Goal: Information Seeking & Learning: Compare options

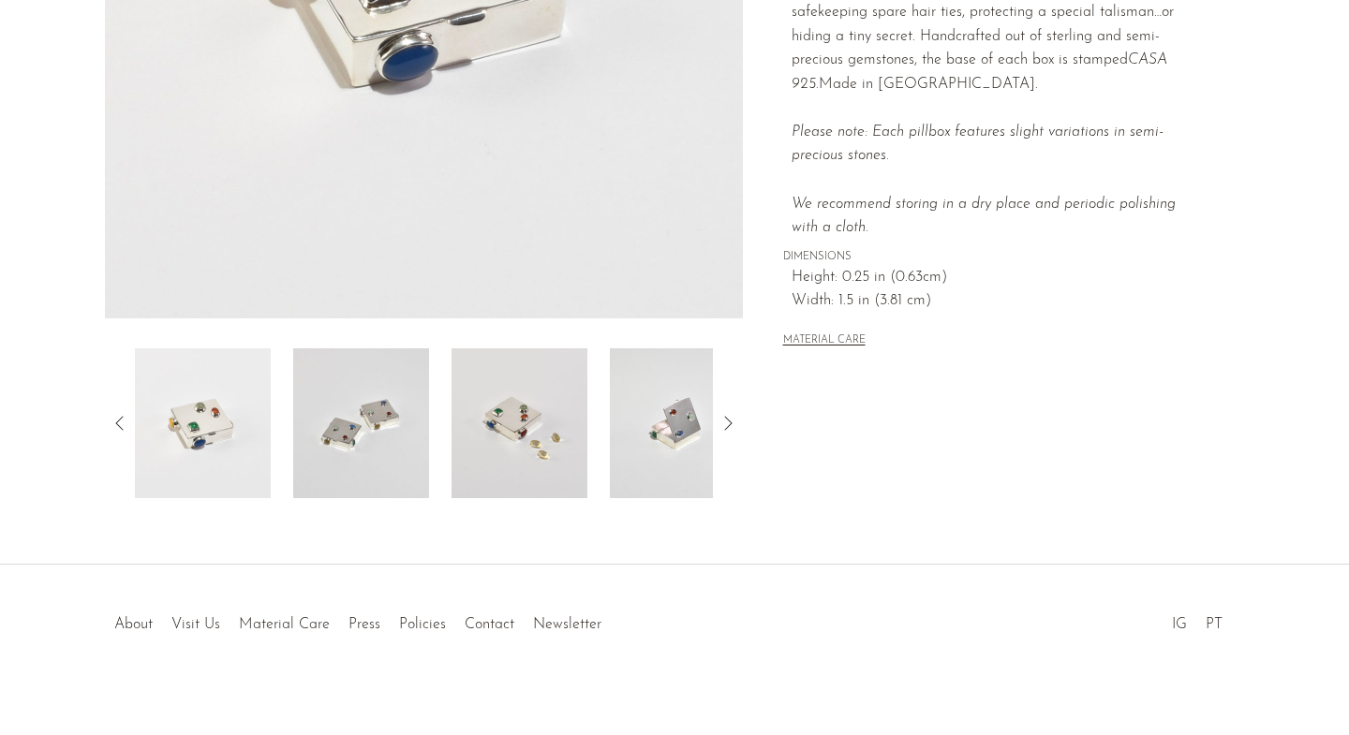
scroll to position [484, 0]
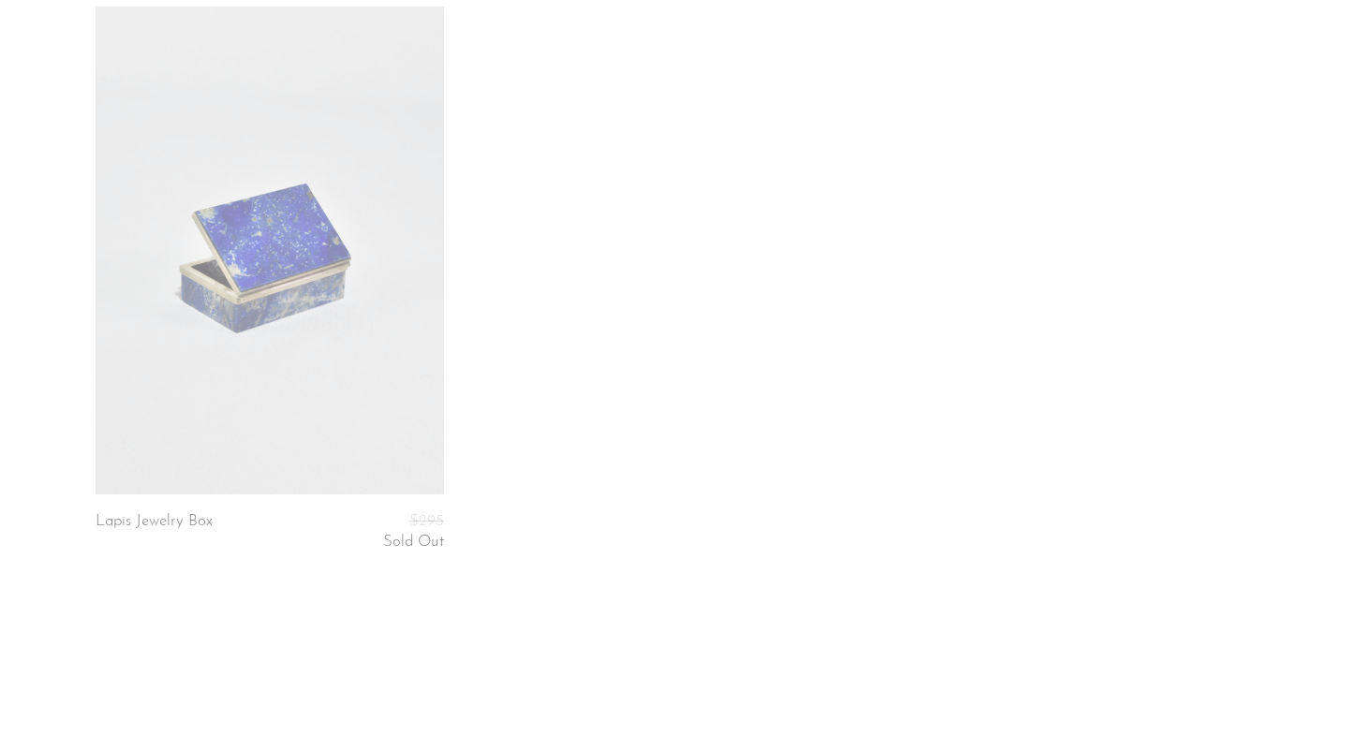
scroll to position [734, 0]
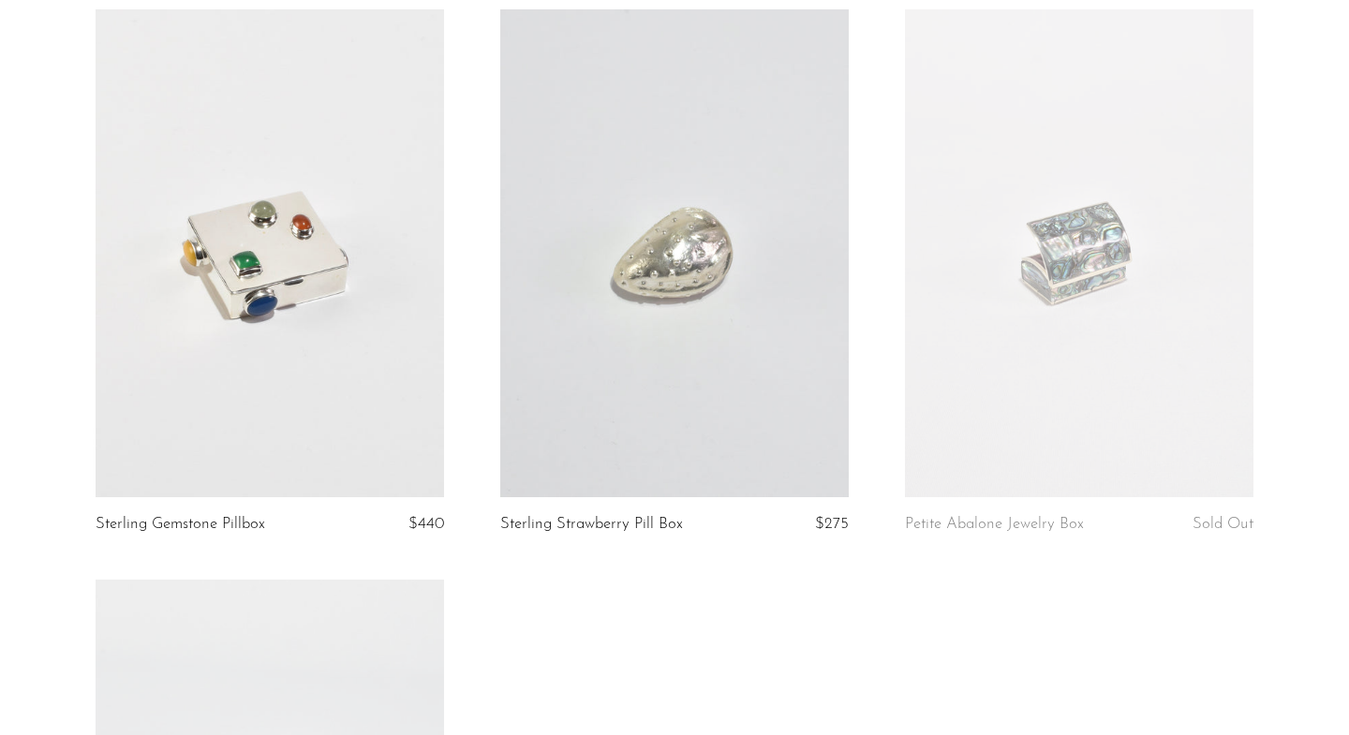
click at [1078, 334] on link at bounding box center [1079, 253] width 348 height 488
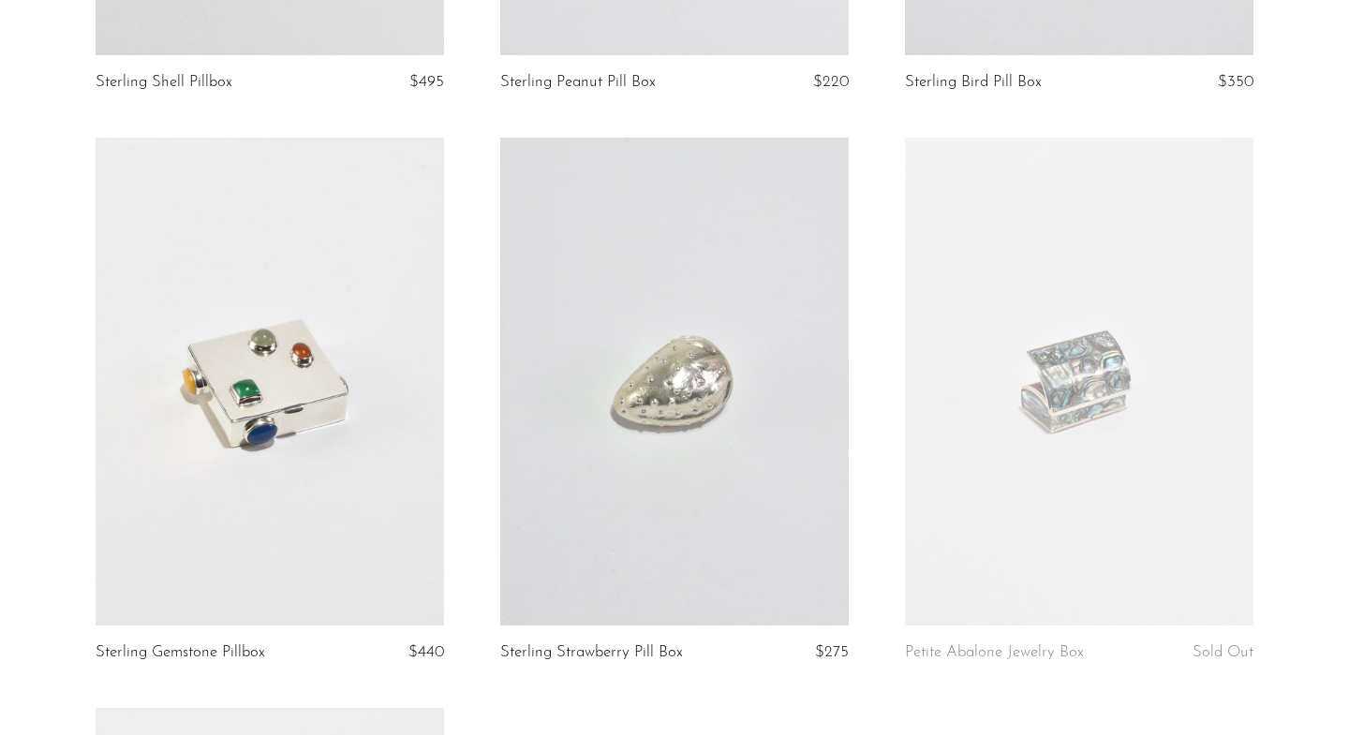
scroll to position [38, 0]
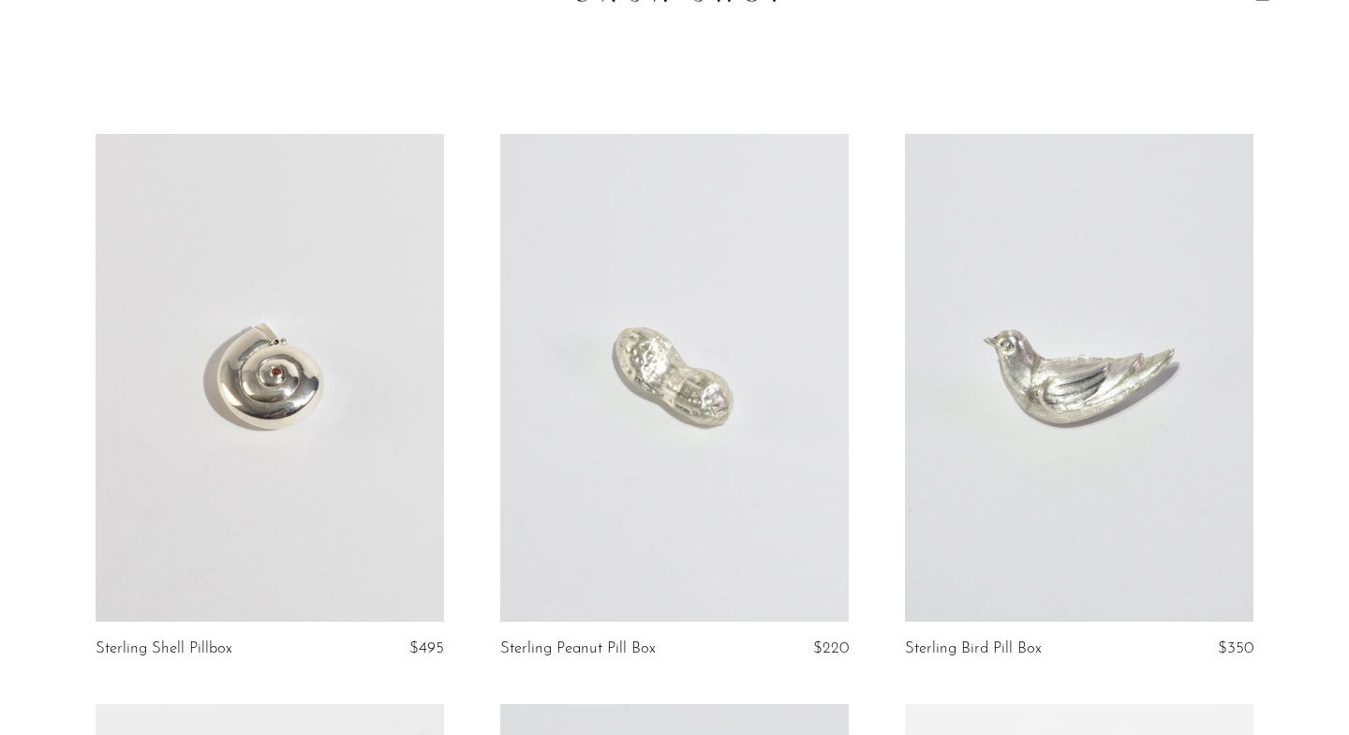
click at [1091, 403] on link at bounding box center [1079, 378] width 348 height 488
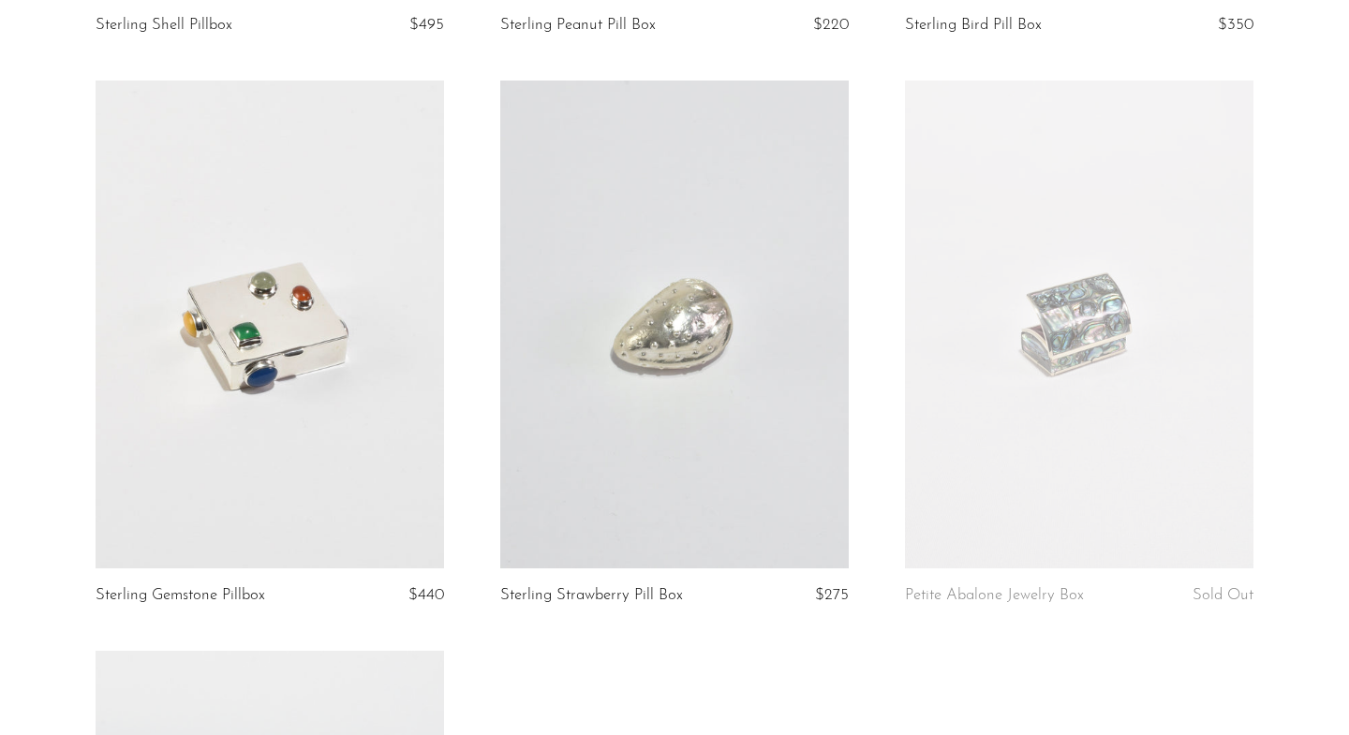
scroll to position [715, 0]
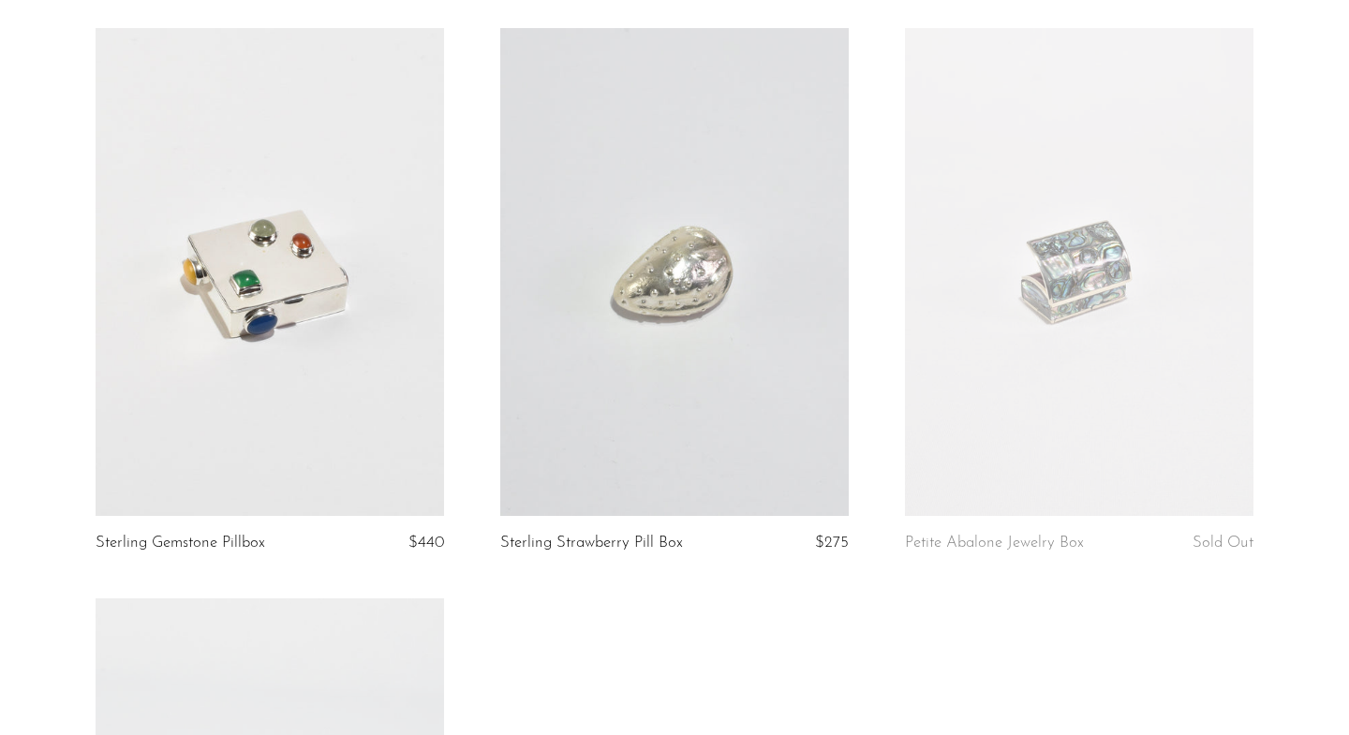
click at [408, 284] on link at bounding box center [270, 272] width 348 height 488
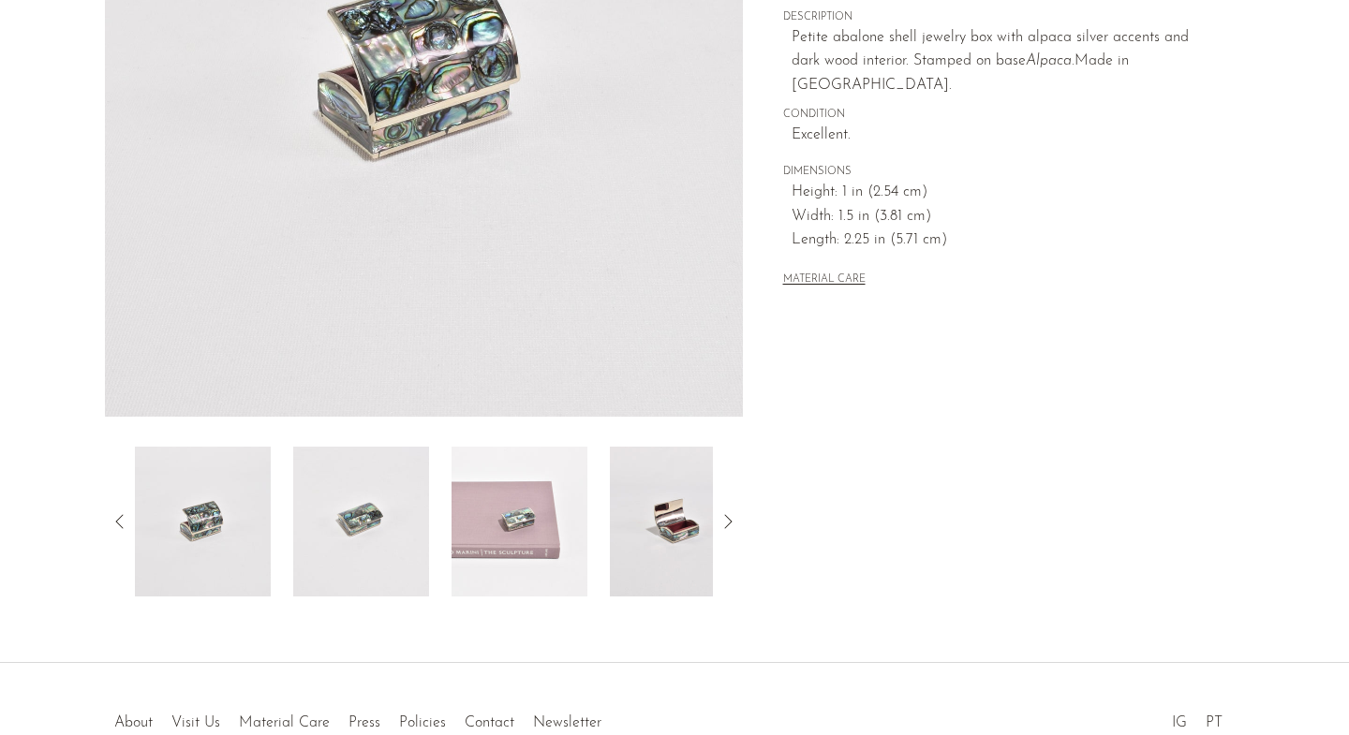
scroll to position [470, 0]
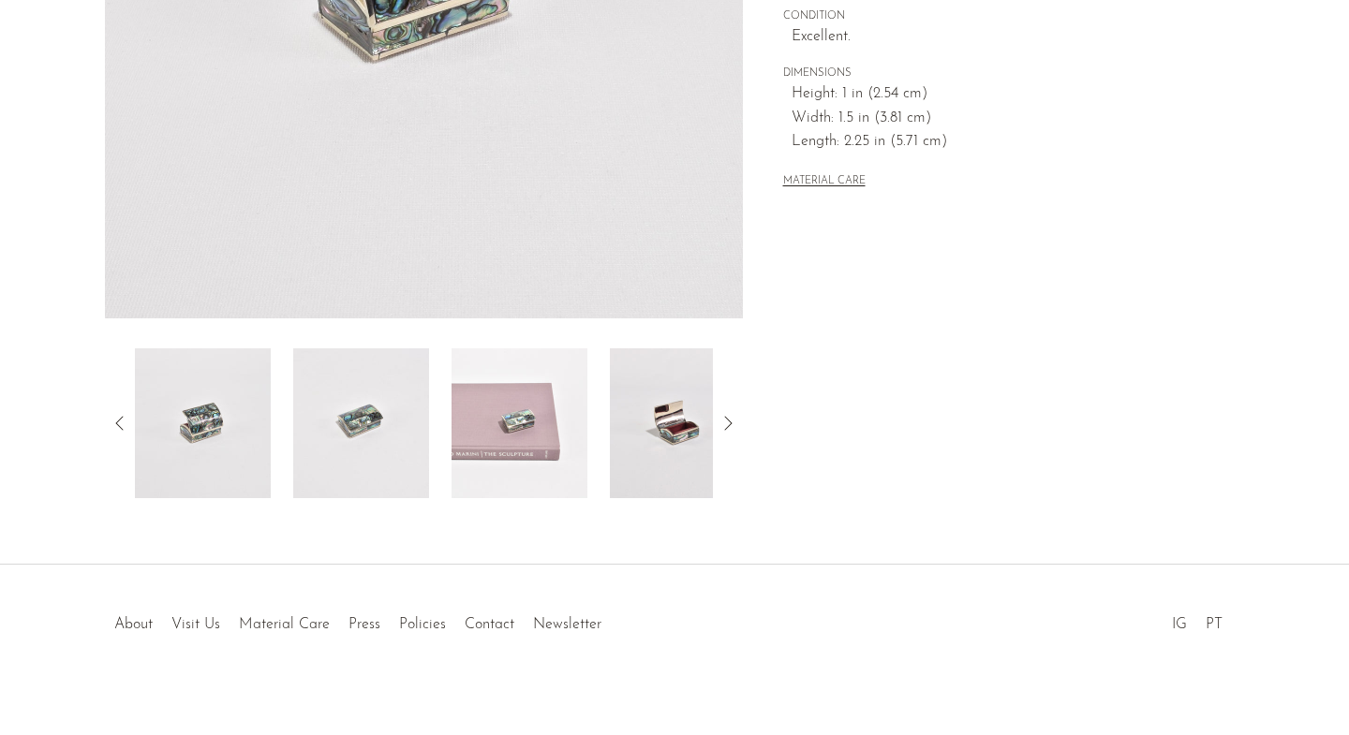
click at [507, 400] on img at bounding box center [520, 423] width 136 height 150
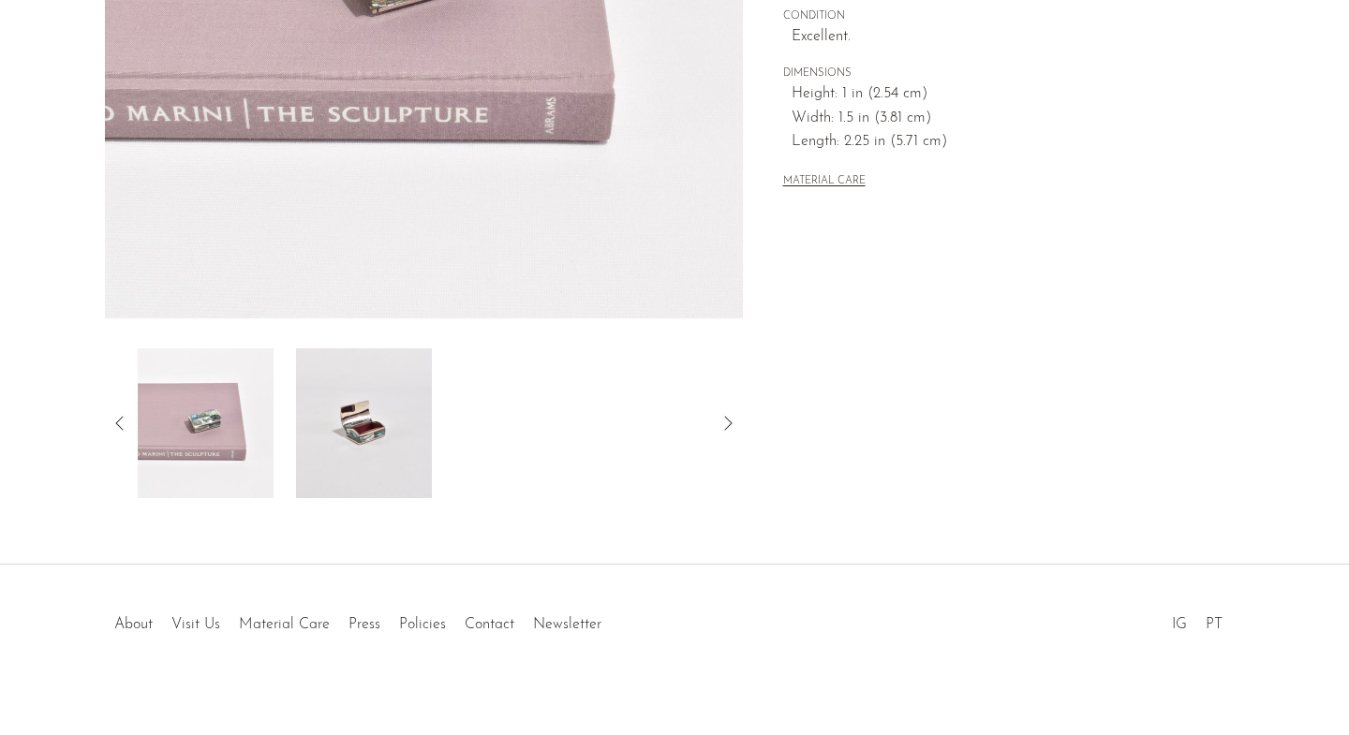
scroll to position [37, 0]
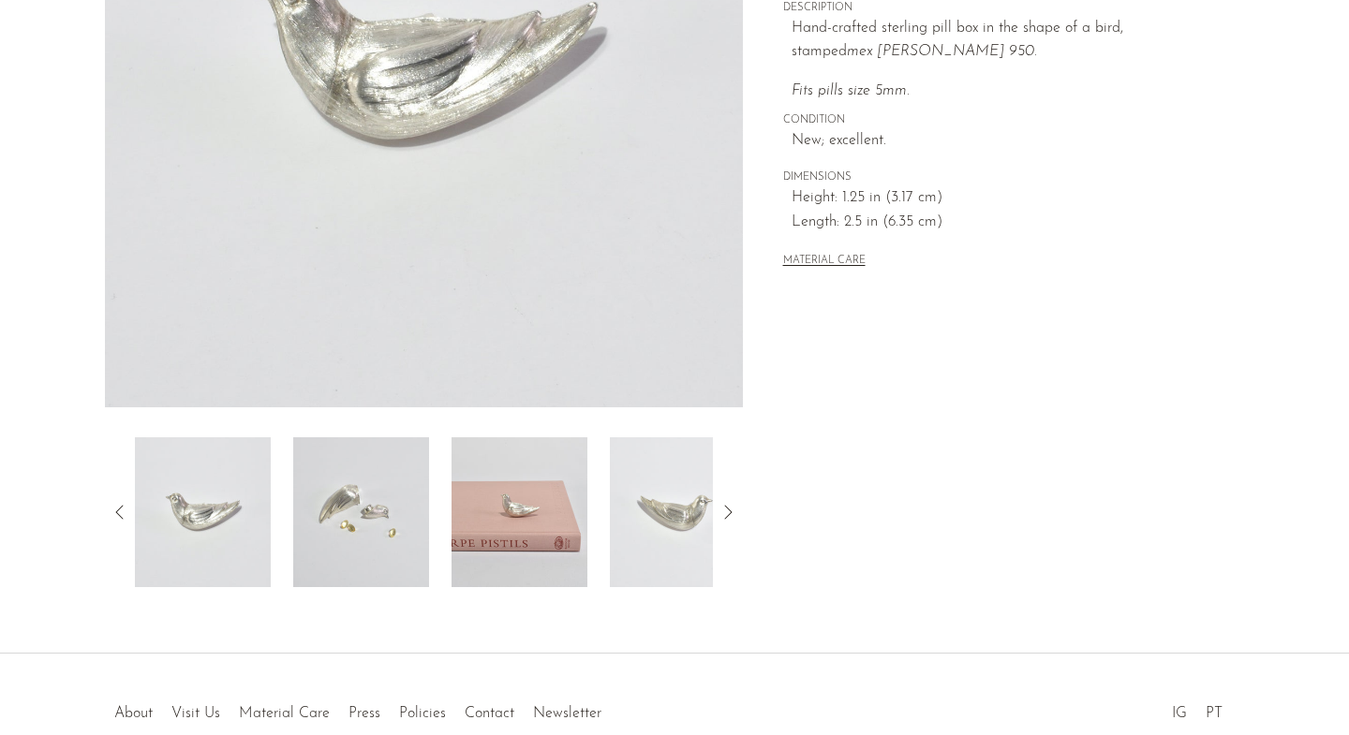
scroll to position [382, 0]
click at [445, 497] on div at bounding box center [424, 512] width 578 height 150
click at [387, 509] on img at bounding box center [361, 512] width 136 height 150
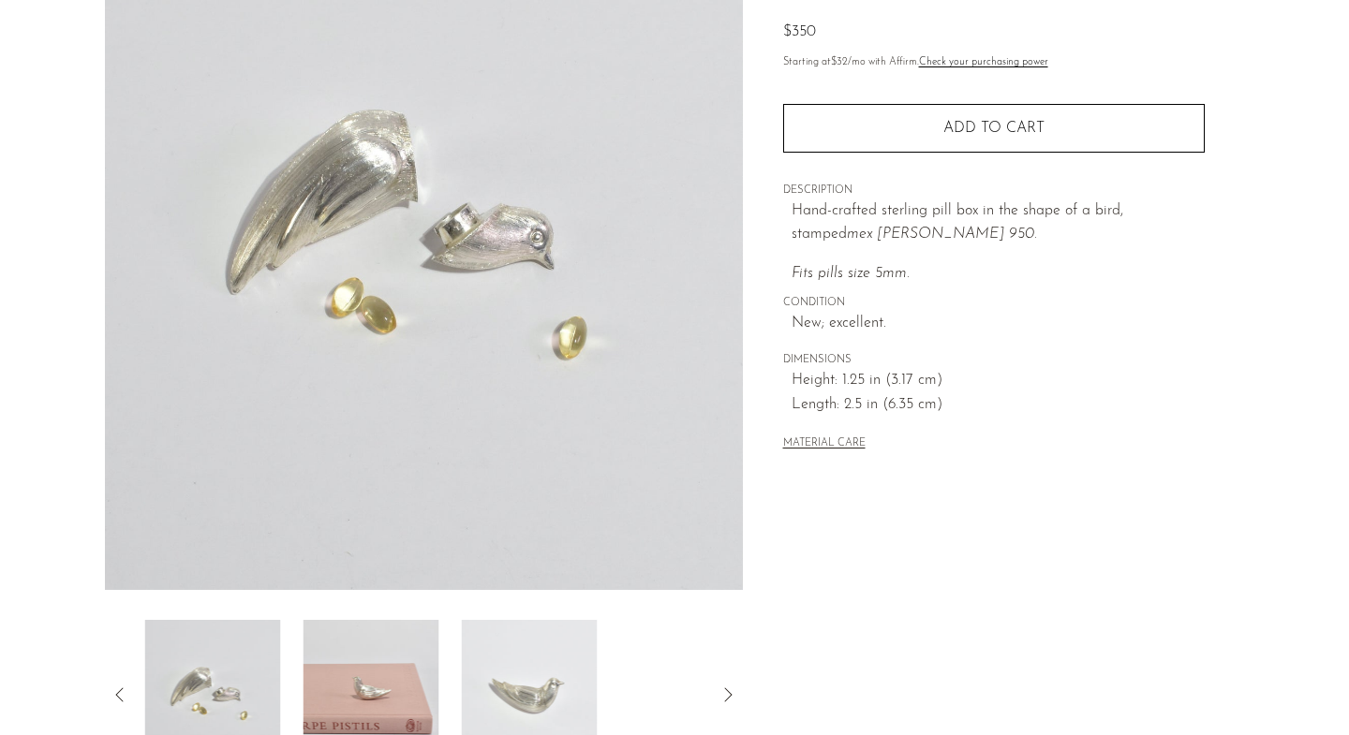
scroll to position [164, 0]
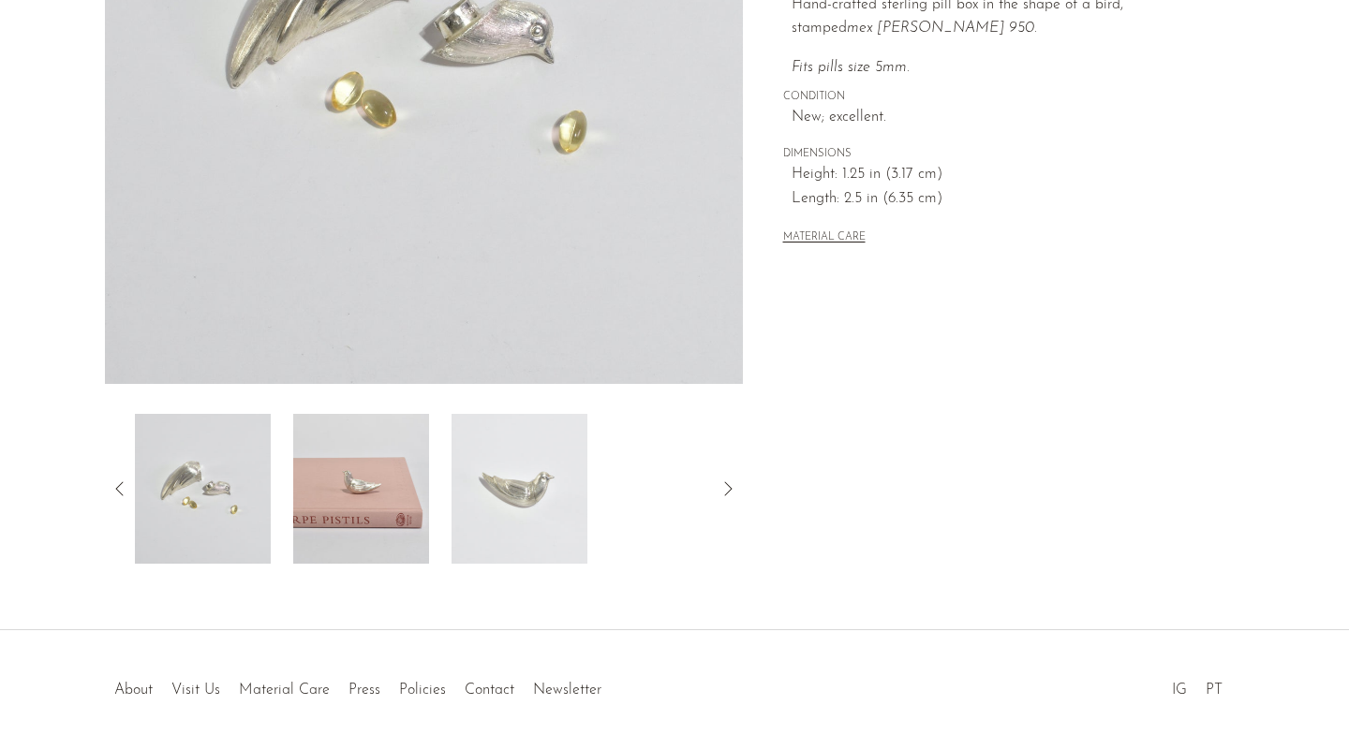
click at [353, 570] on div "Sterling Bird Pill Box $350" at bounding box center [674, 155] width 1349 height 949
click at [364, 462] on img at bounding box center [361, 489] width 136 height 150
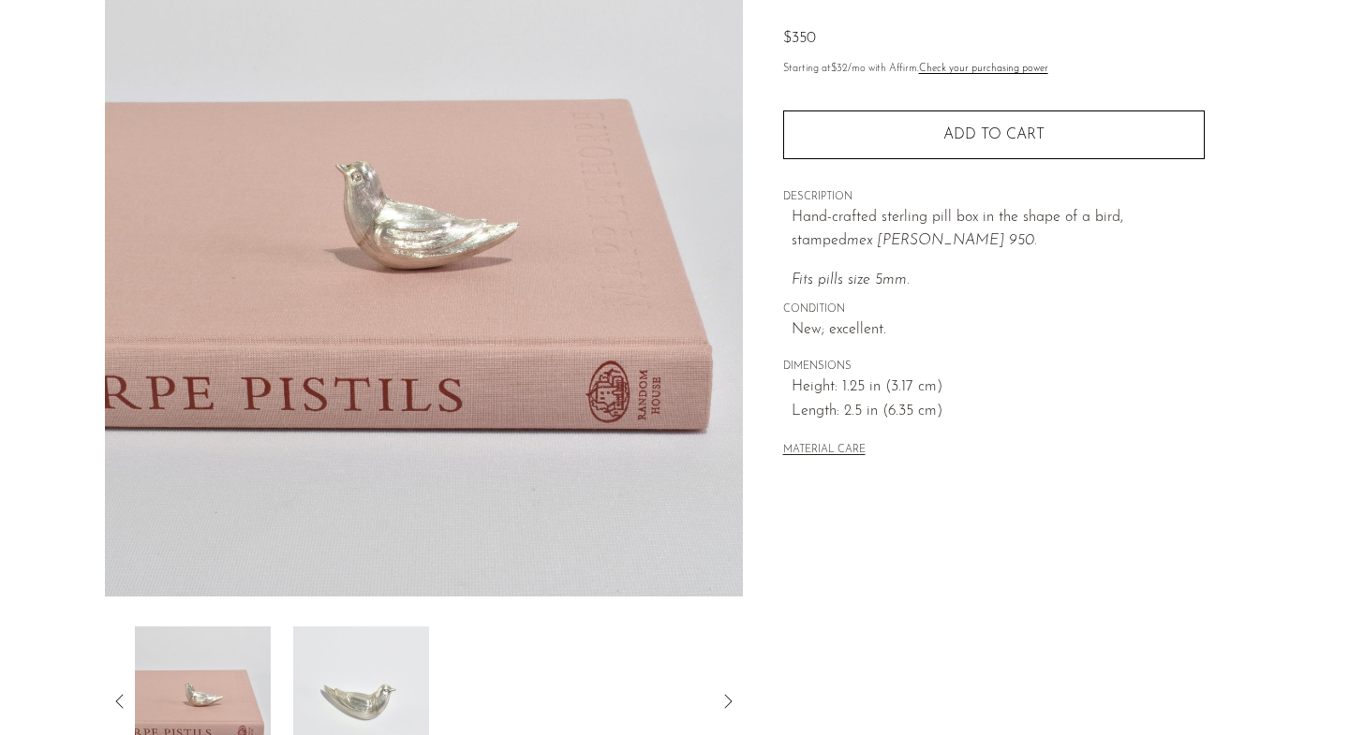
scroll to position [0, 0]
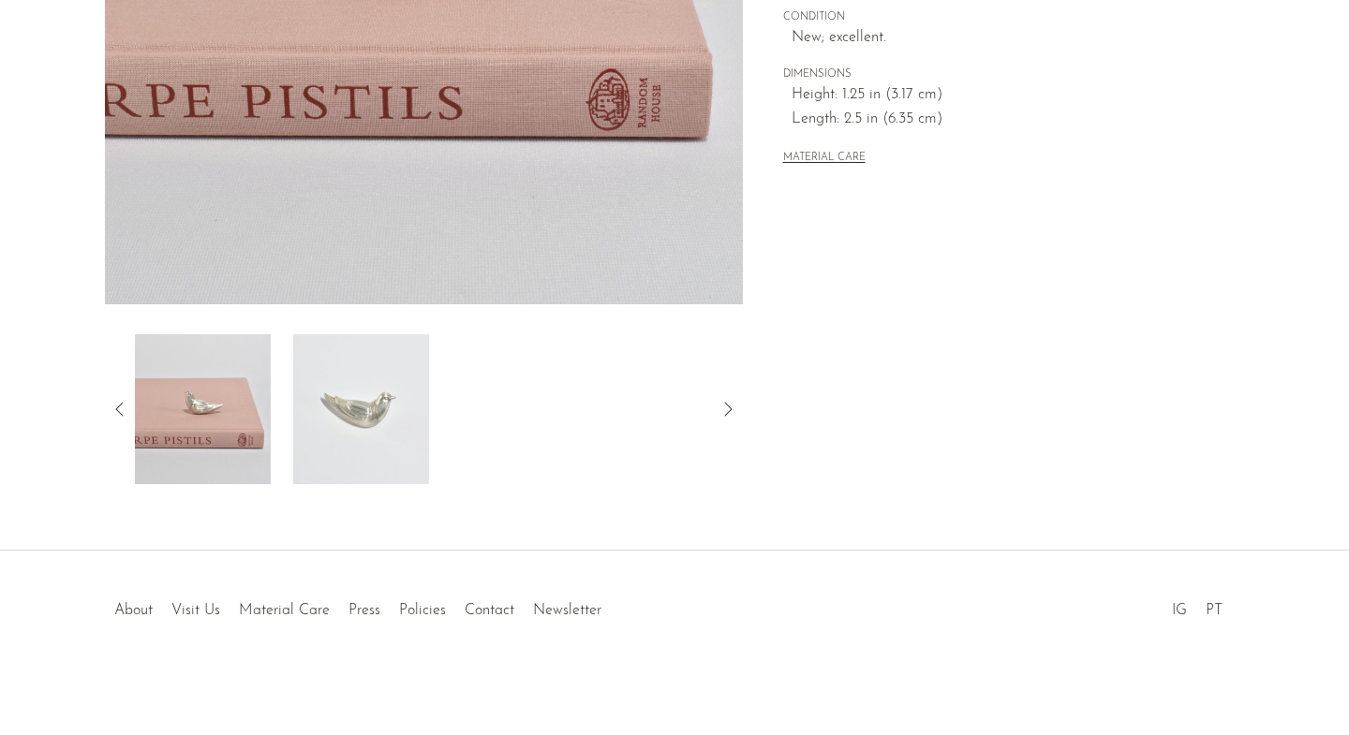
click at [393, 441] on img at bounding box center [361, 409] width 136 height 150
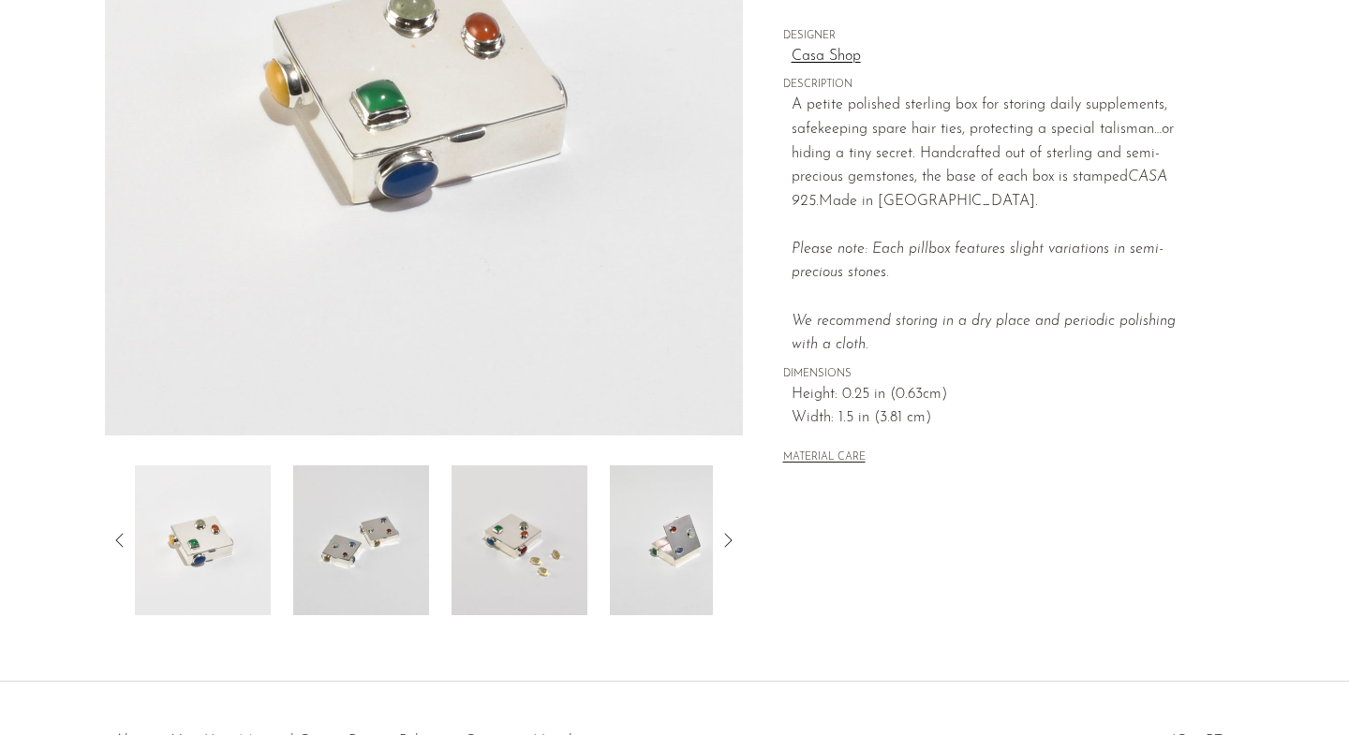
scroll to position [393, 0]
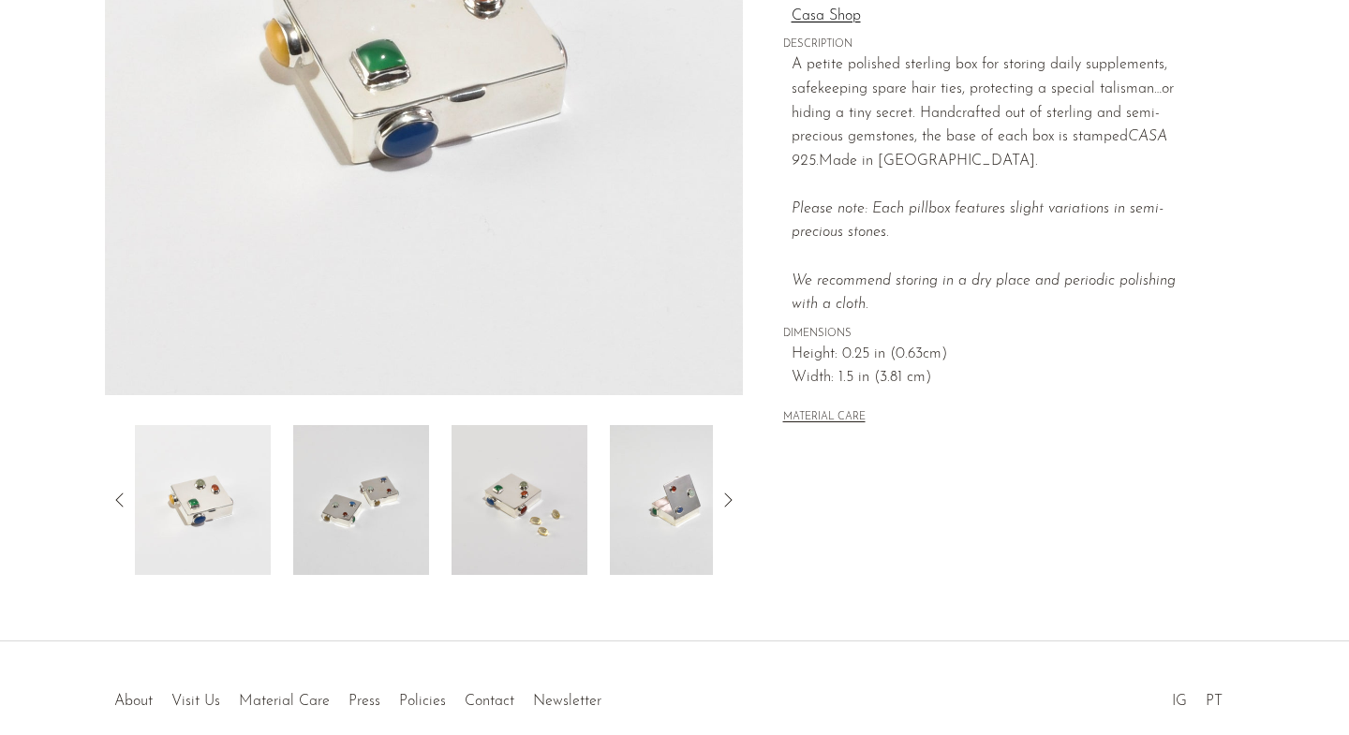
click at [733, 501] on icon at bounding box center [728, 500] width 22 height 22
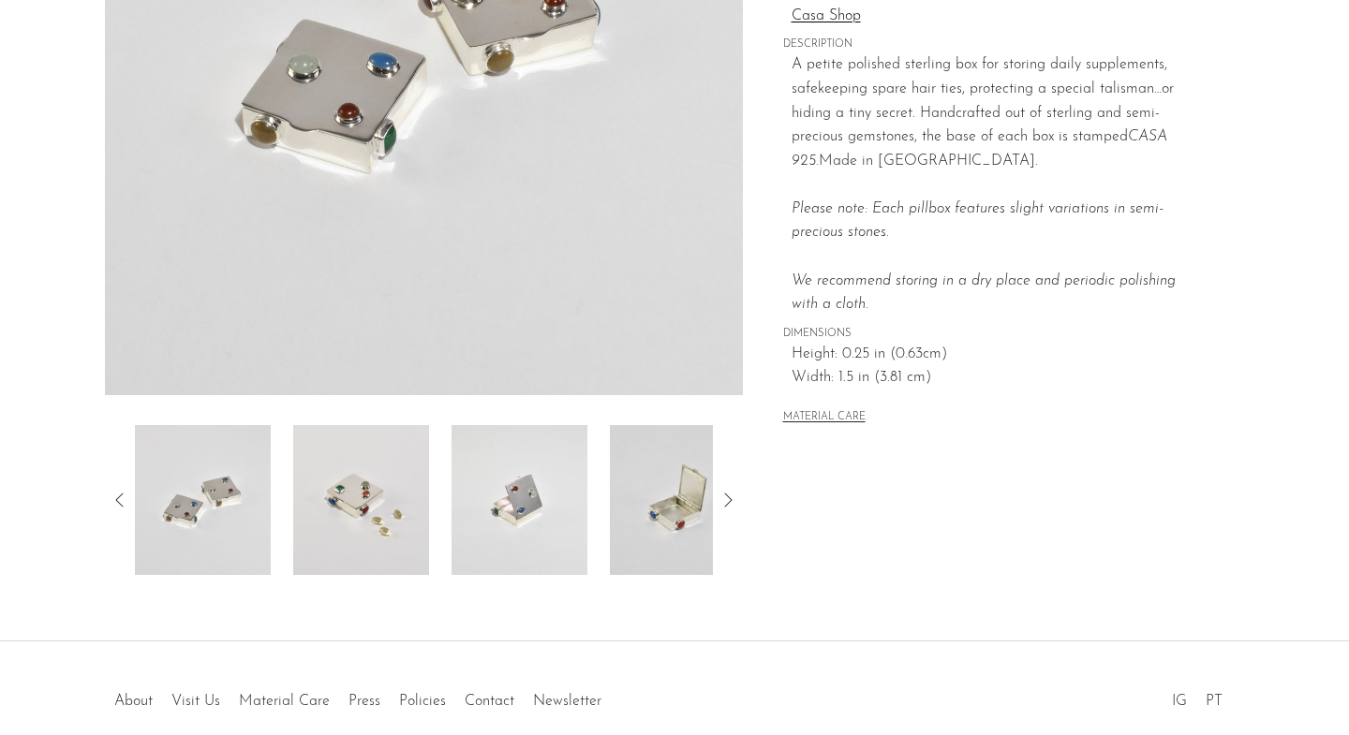
click at [319, 499] on img at bounding box center [361, 500] width 136 height 150
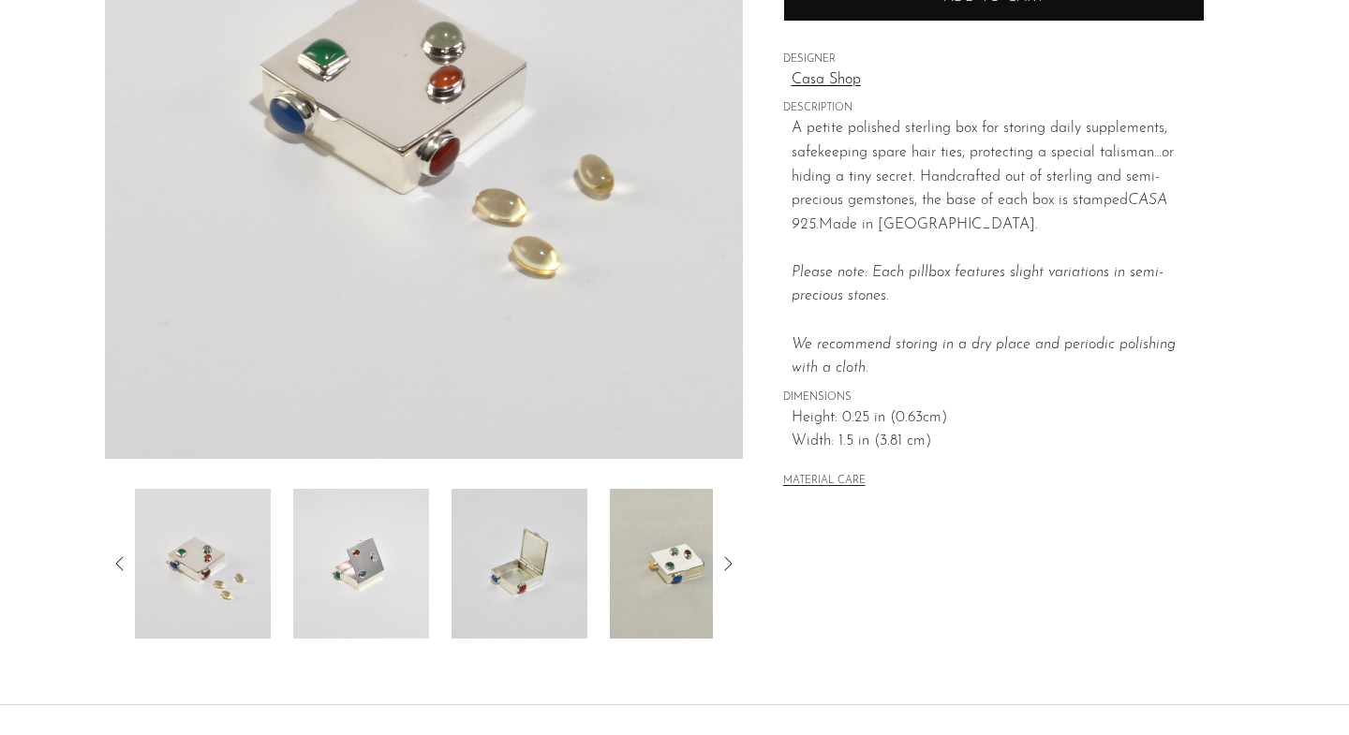
scroll to position [0, 0]
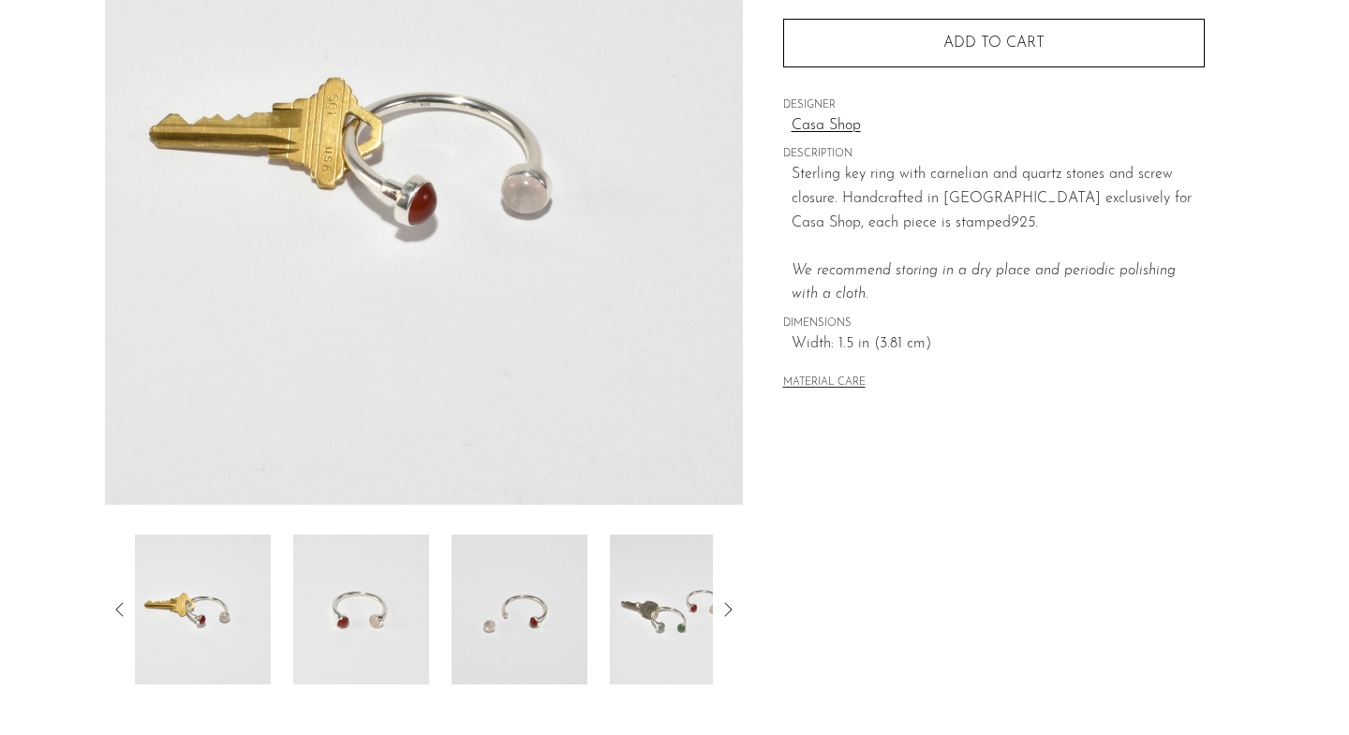
scroll to position [285, 0]
click at [670, 615] on img at bounding box center [678, 609] width 136 height 150
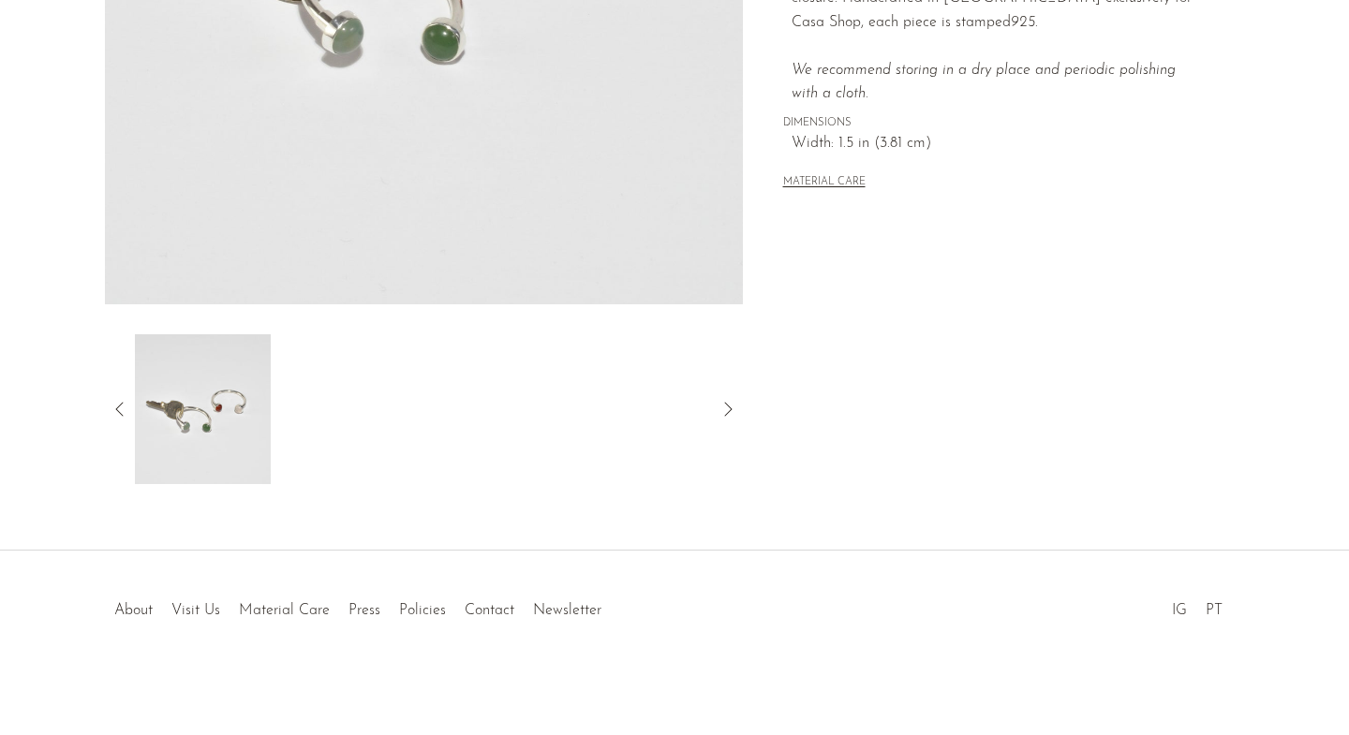
scroll to position [0, 0]
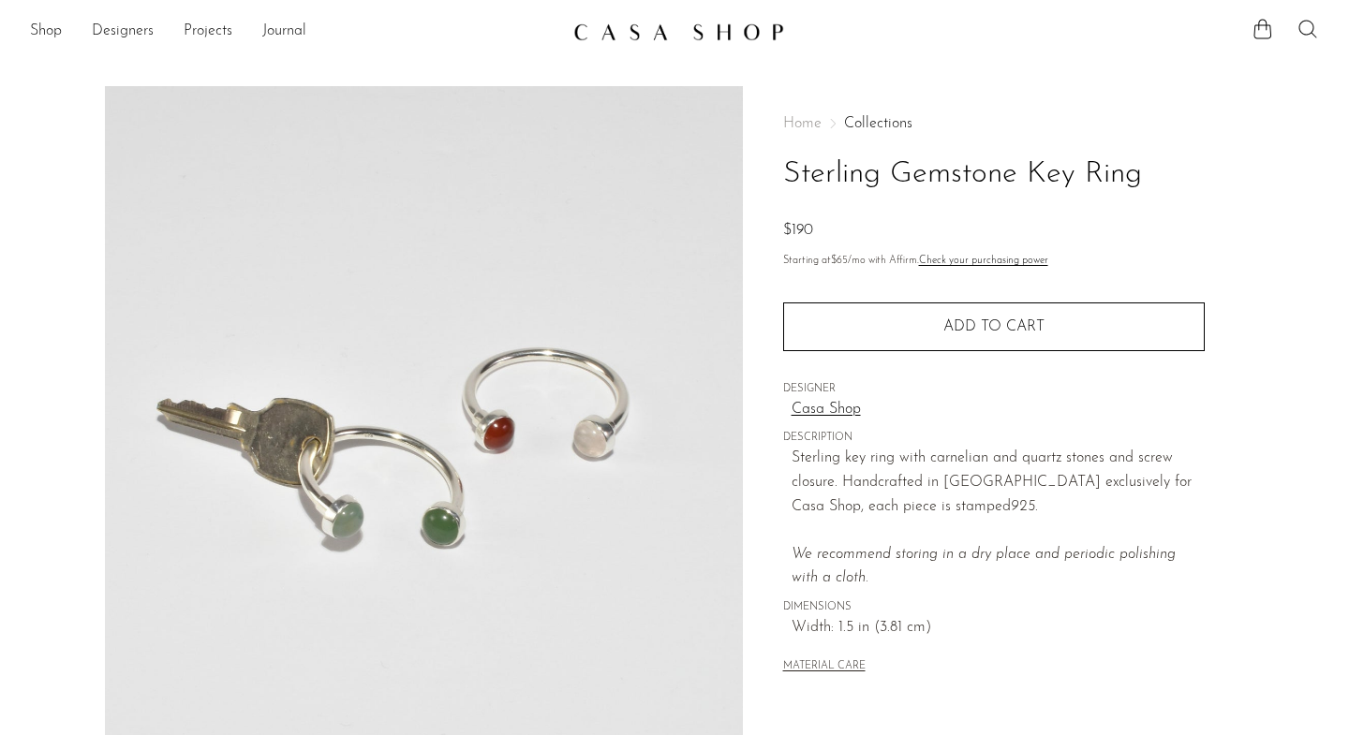
click at [1306, 31] on icon at bounding box center [1308, 29] width 22 height 22
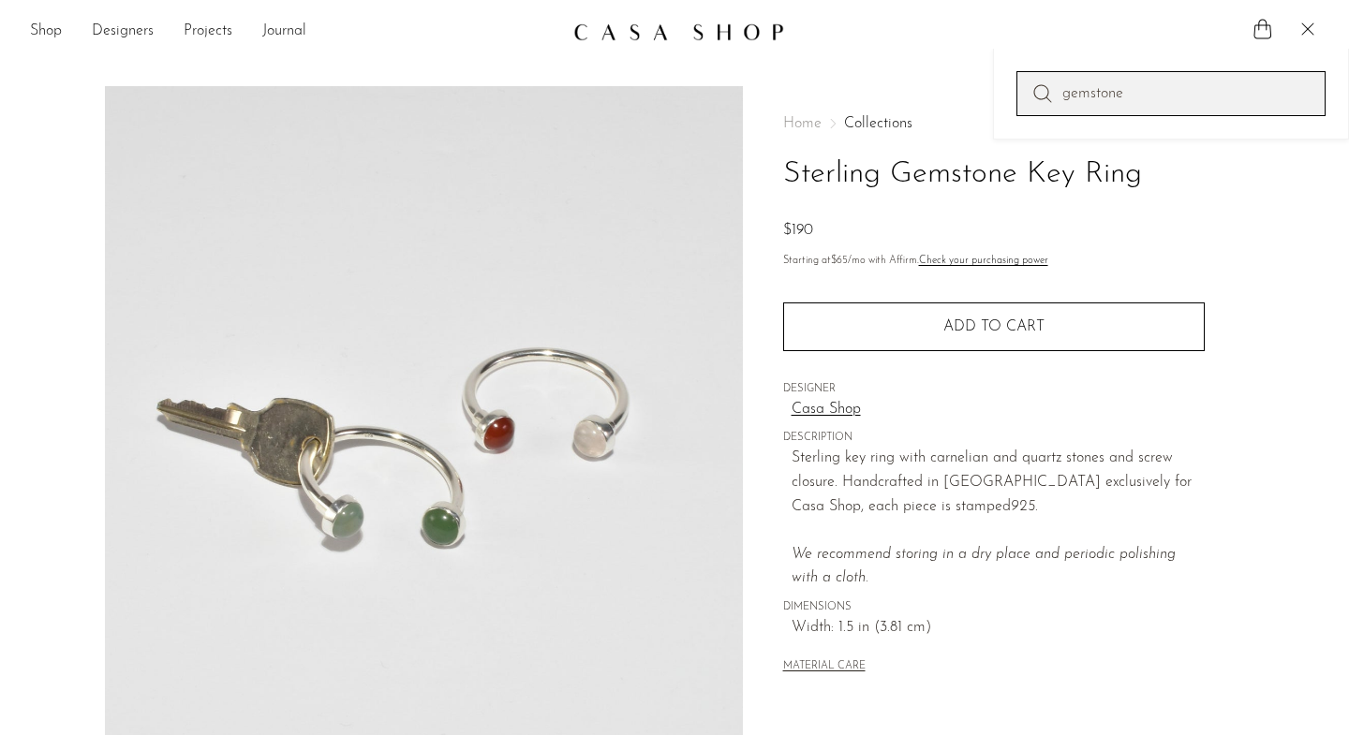
type input "gemstone"
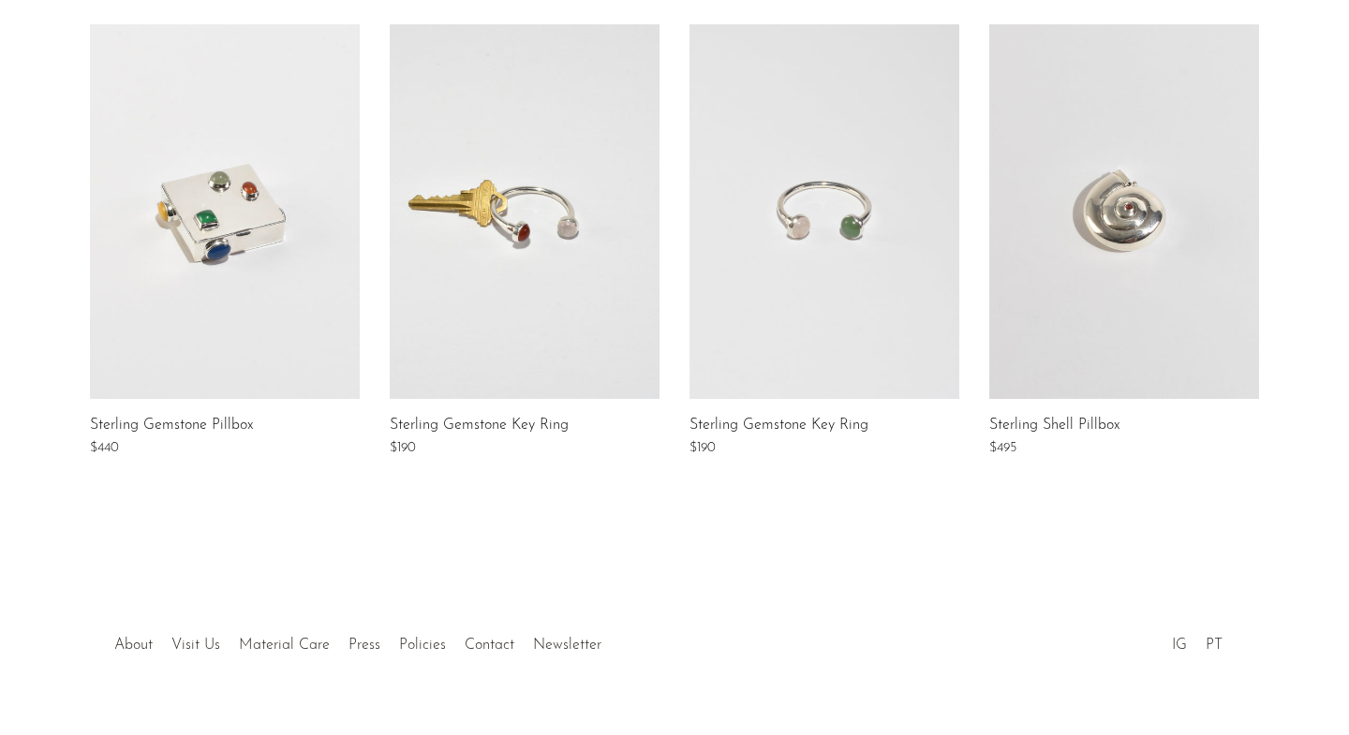
scroll to position [360, 0]
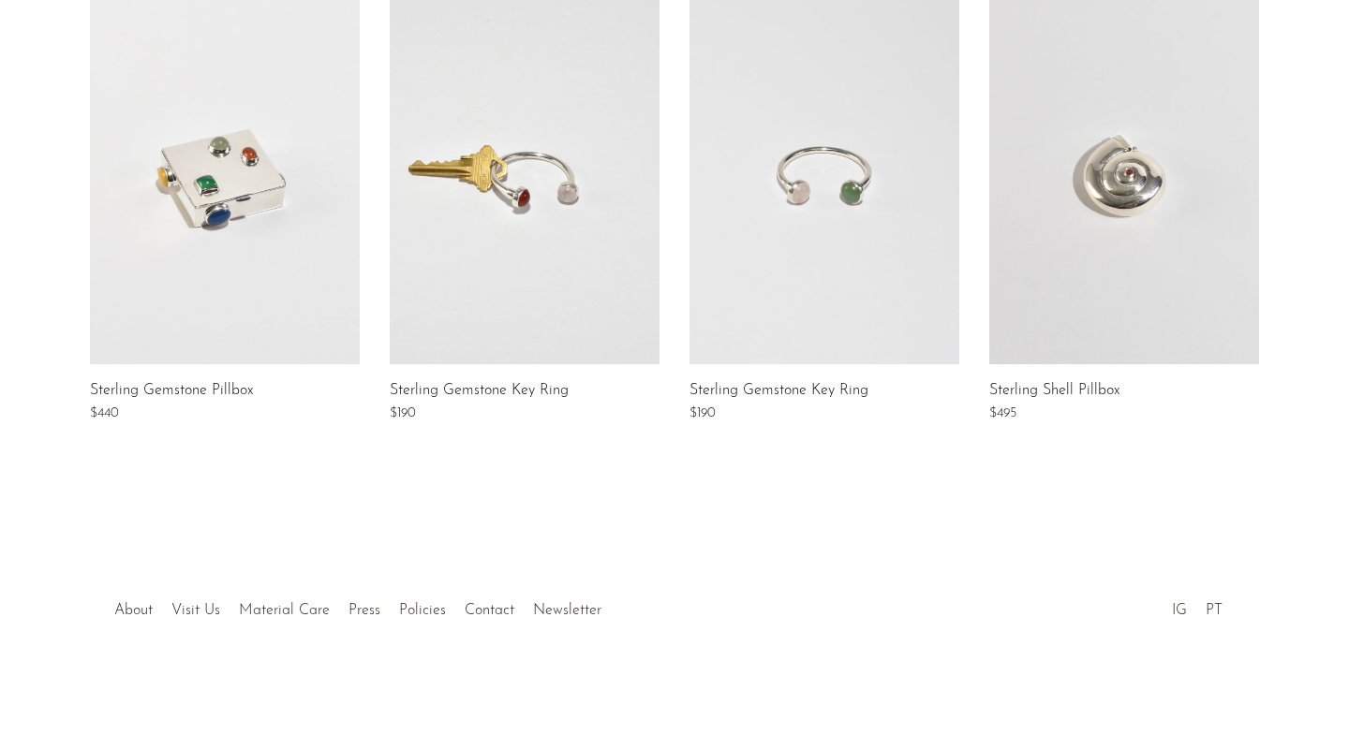
click at [867, 162] on link at bounding box center [824, 177] width 270 height 375
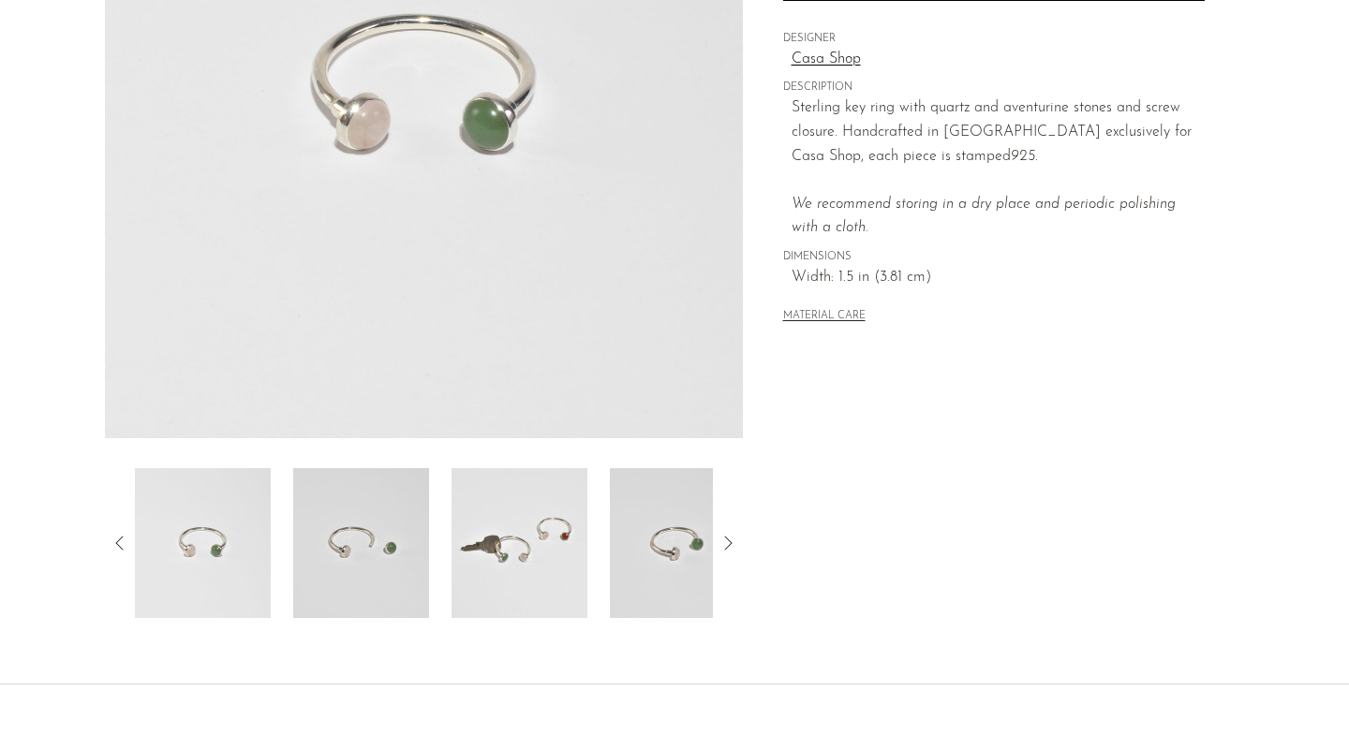
scroll to position [348, 0]
click at [664, 539] on img at bounding box center [678, 545] width 136 height 150
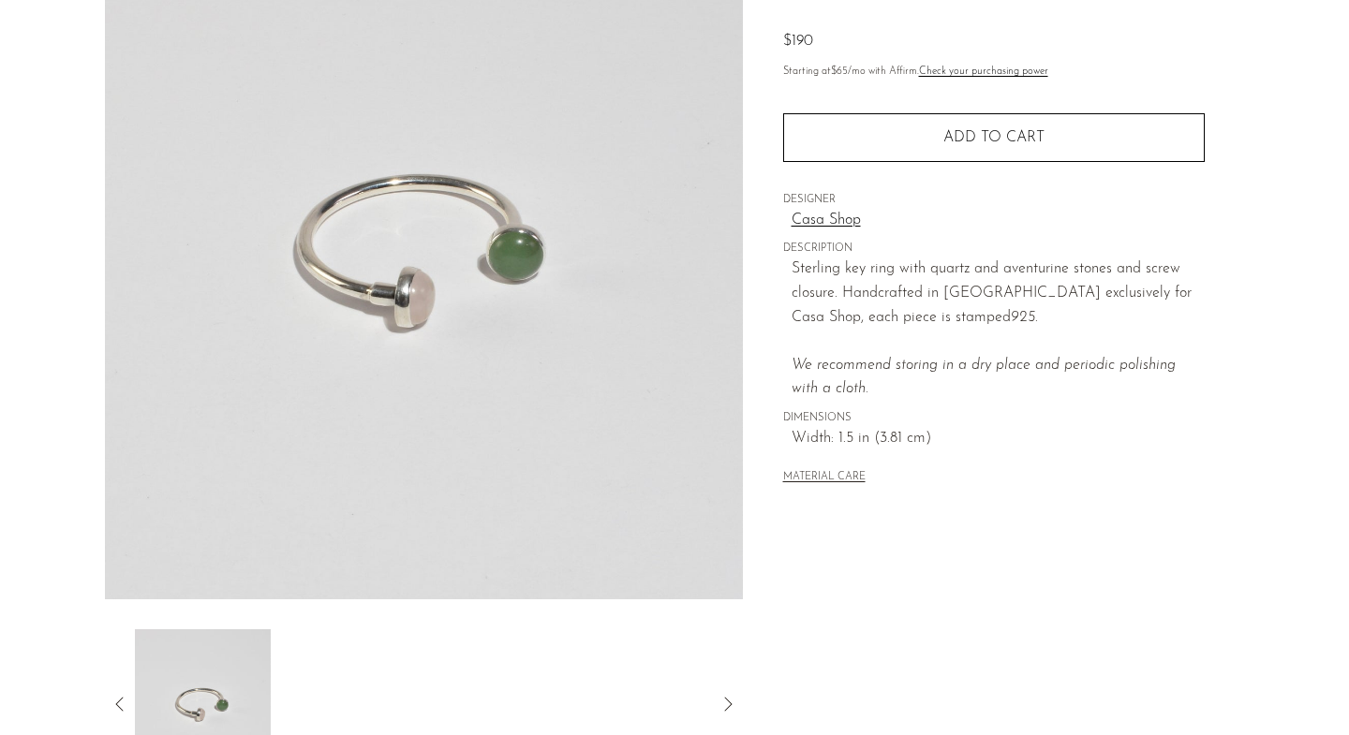
scroll to position [0, 0]
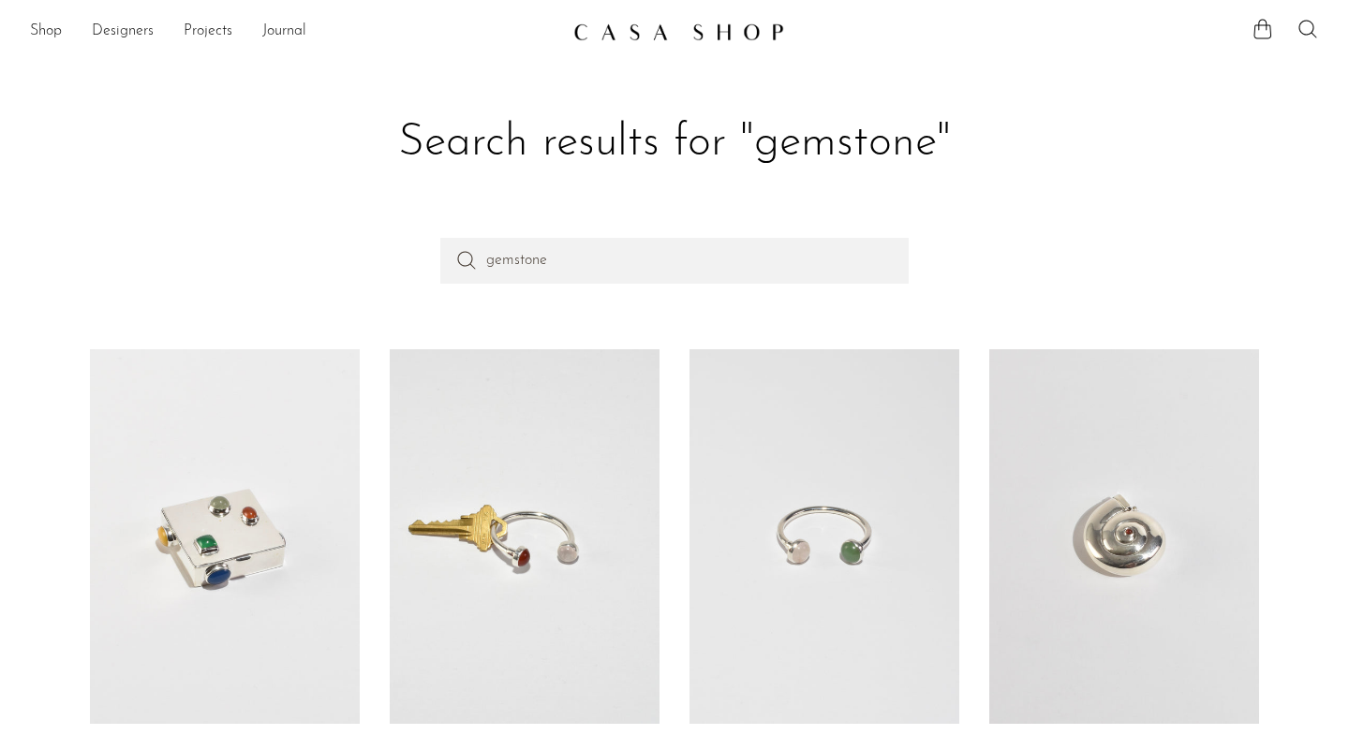
scroll to position [360, 0]
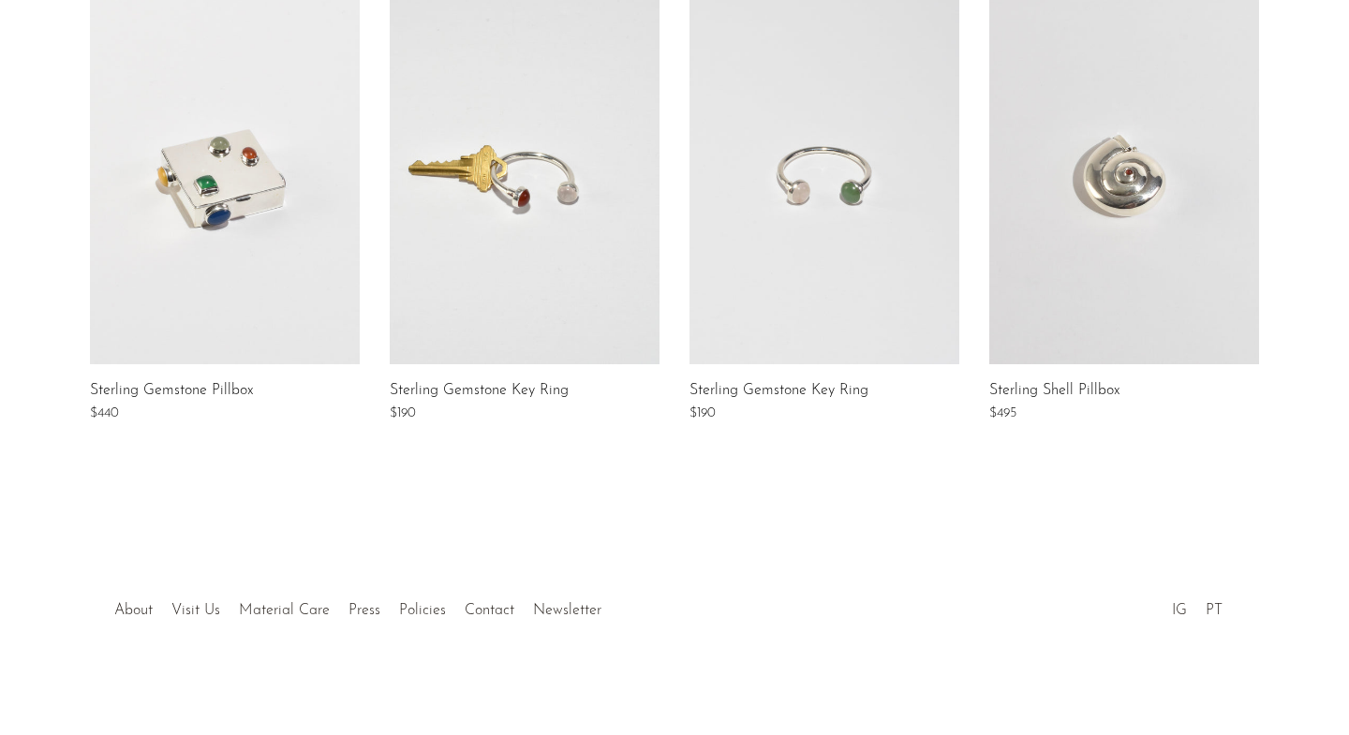
click at [504, 246] on link at bounding box center [525, 177] width 270 height 375
